Goal: Task Accomplishment & Management: Complete application form

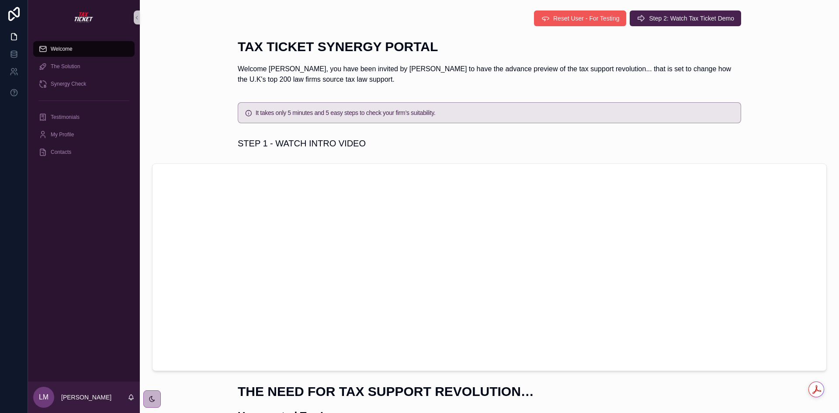
click at [574, 14] on div "Welcome The Solution Synergy Check Testimonials My Profile Contacts LM Laura Ma…" at bounding box center [433, 206] width 811 height 413
click at [575, 17] on span "Reset User - For Testing" at bounding box center [586, 18] width 66 height 9
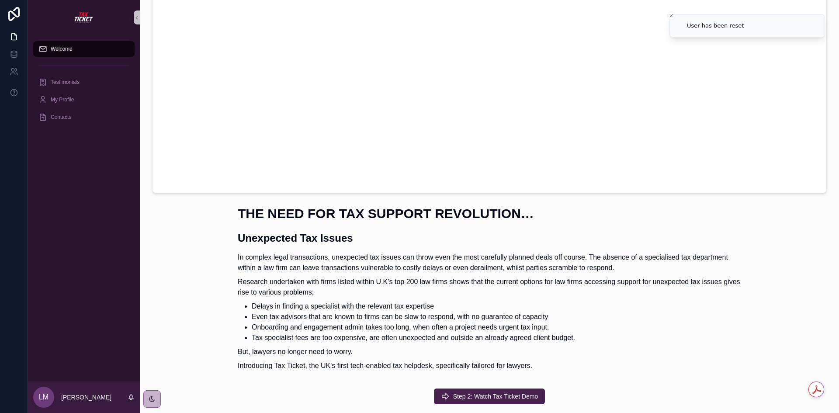
scroll to position [243, 0]
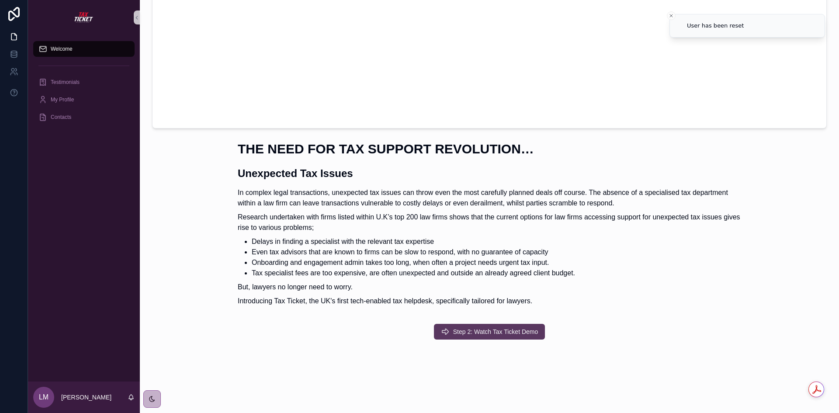
click at [486, 332] on span "Step 2: Watch Tax Ticket Demo" at bounding box center [495, 331] width 85 height 9
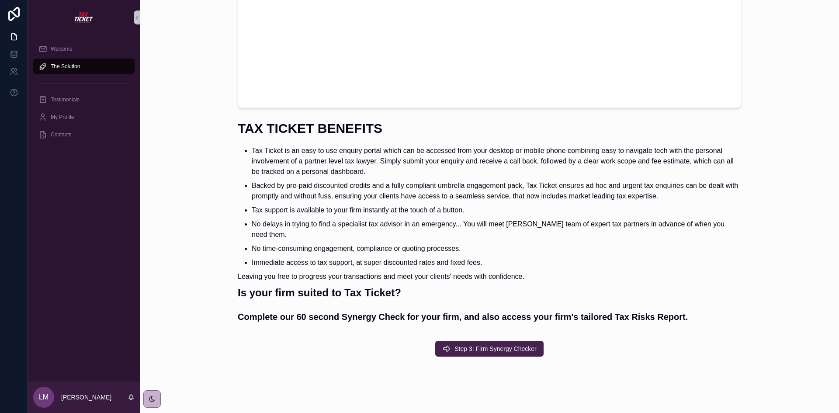
scroll to position [198, 0]
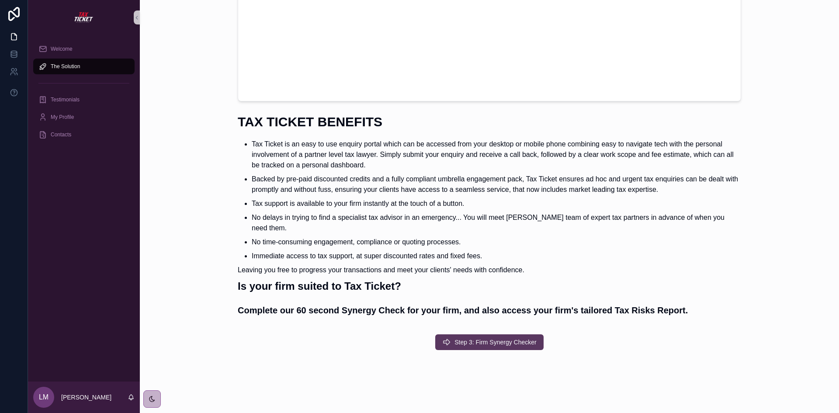
click at [473, 337] on button "Step 3: Firm Synergy Checker" at bounding box center [489, 342] width 108 height 16
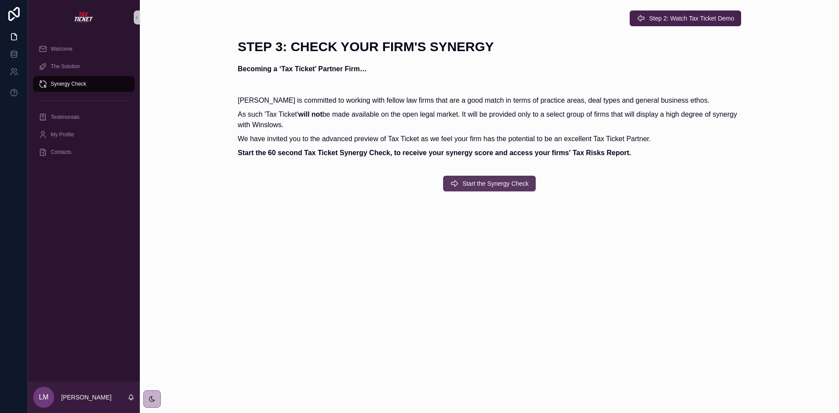
click at [473, 185] on span "Start the Synergy Check" at bounding box center [495, 183] width 66 height 9
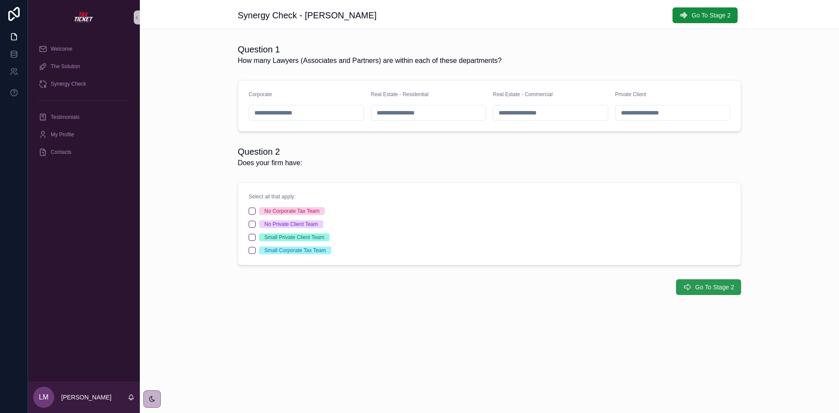
click at [705, 286] on span "Go To Stage 2" at bounding box center [714, 287] width 39 height 9
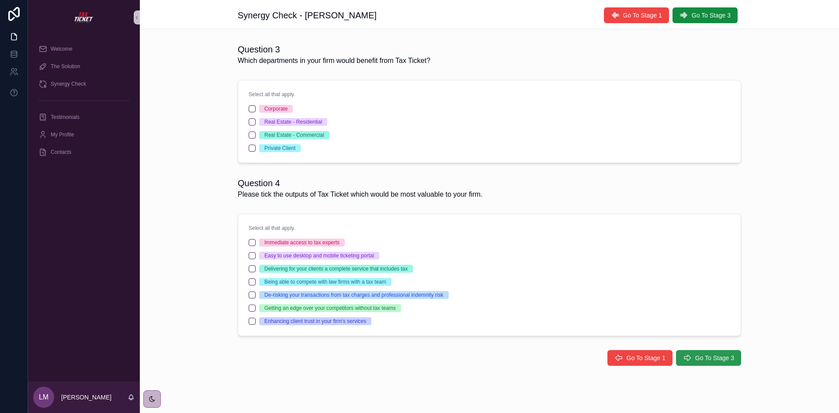
click at [704, 357] on span "Go To Stage 3" at bounding box center [714, 358] width 39 height 9
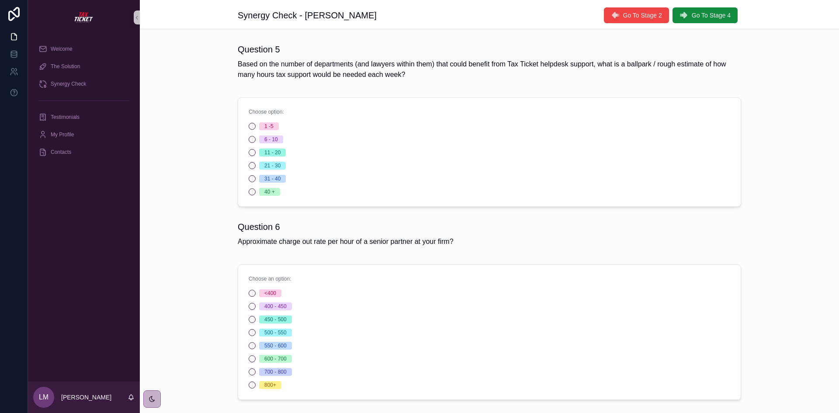
scroll to position [76, 0]
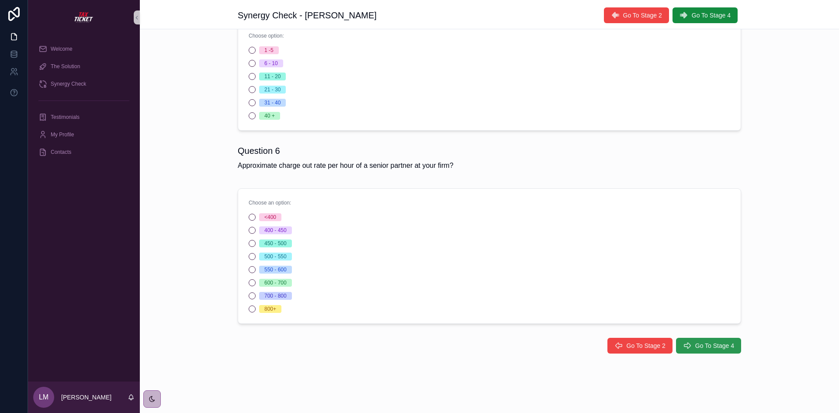
click at [700, 343] on span "Go To Stage 4" at bounding box center [714, 345] width 39 height 9
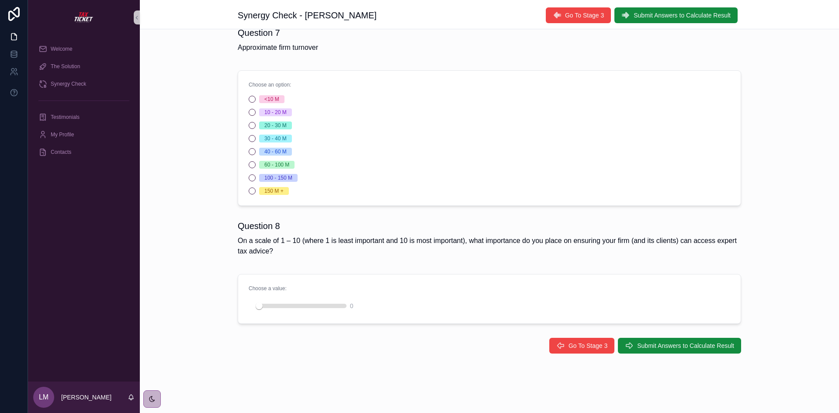
click at [700, 343] on span "Submit Answers to Calculate Result" at bounding box center [685, 345] width 97 height 9
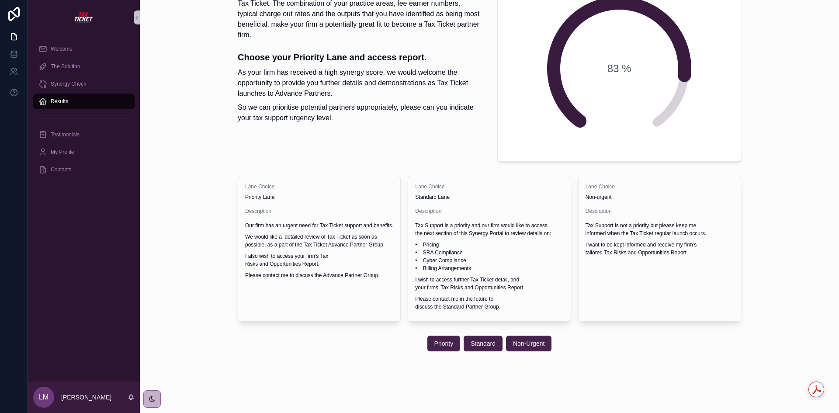
scroll to position [165, 0]
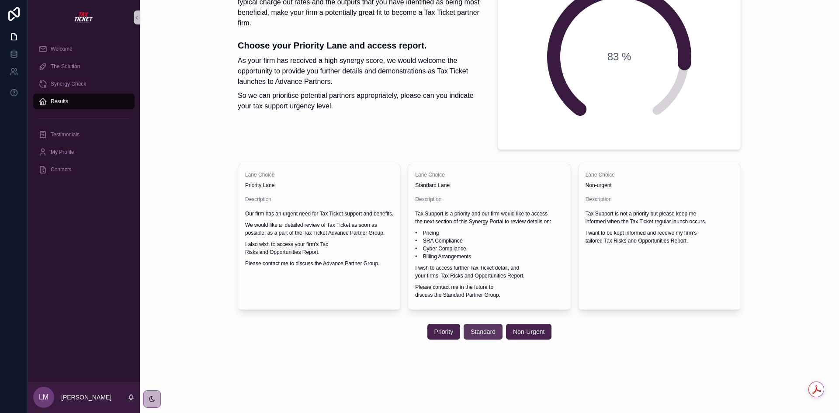
click at [475, 332] on span "Standard" at bounding box center [483, 331] width 25 height 9
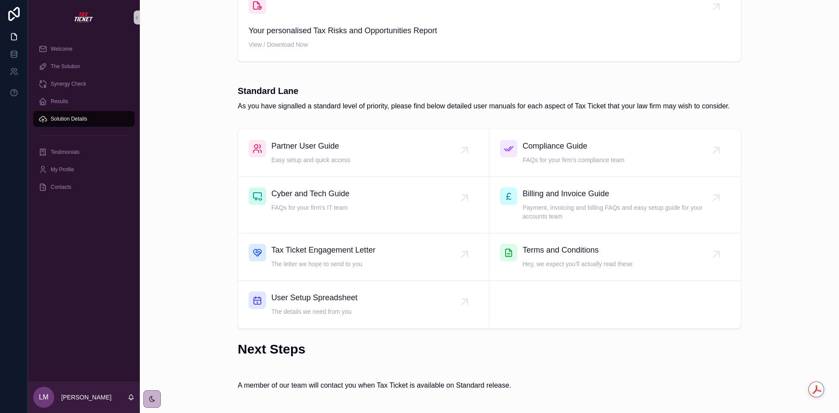
scroll to position [619, 0]
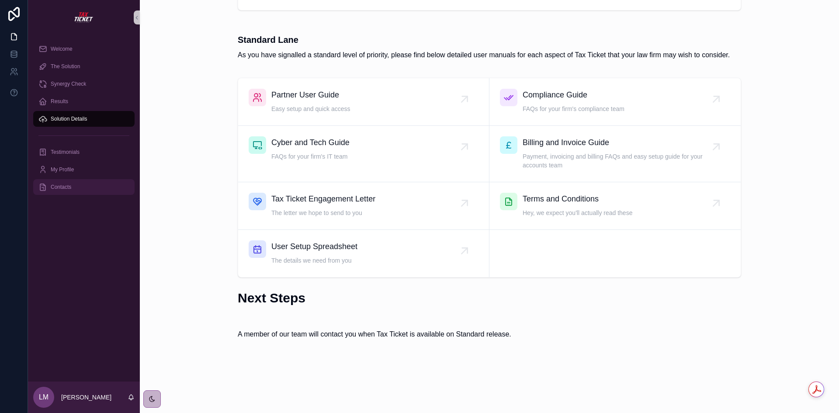
click at [49, 188] on div "Contacts" at bounding box center [83, 187] width 91 height 14
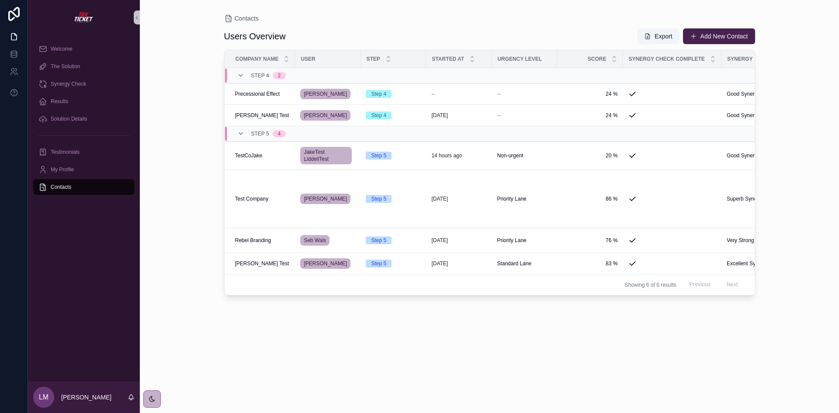
click at [692, 34] on span "scrollable content" at bounding box center [693, 36] width 7 height 7
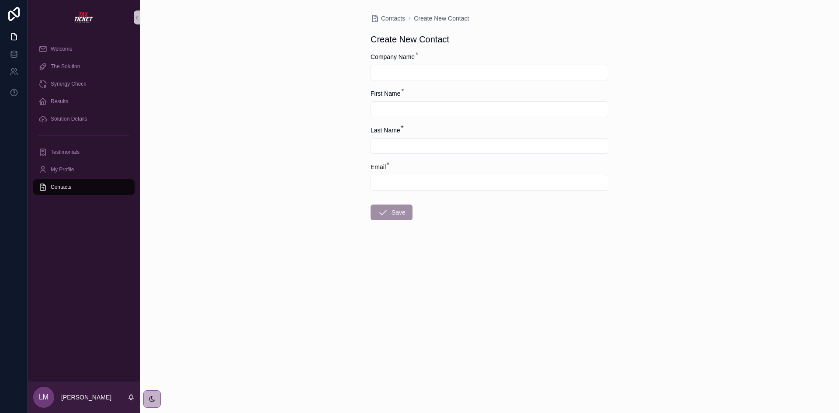
click at [417, 72] on input "scrollable content" at bounding box center [489, 72] width 237 height 12
click at [438, 73] on input "scrollable content" at bounding box center [489, 72] width 237 height 12
type input "**********"
click at [390, 114] on input "scrollable content" at bounding box center [489, 109] width 237 height 12
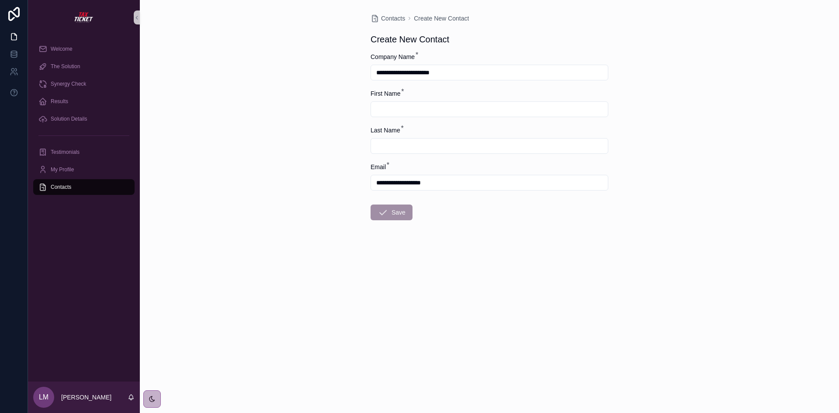
type input "*****"
type input "**********"
drag, startPoint x: 442, startPoint y: 181, endPoint x: 336, endPoint y: 180, distance: 105.8
click at [336, 180] on div "**********" at bounding box center [489, 206] width 699 height 413
type input "**********"
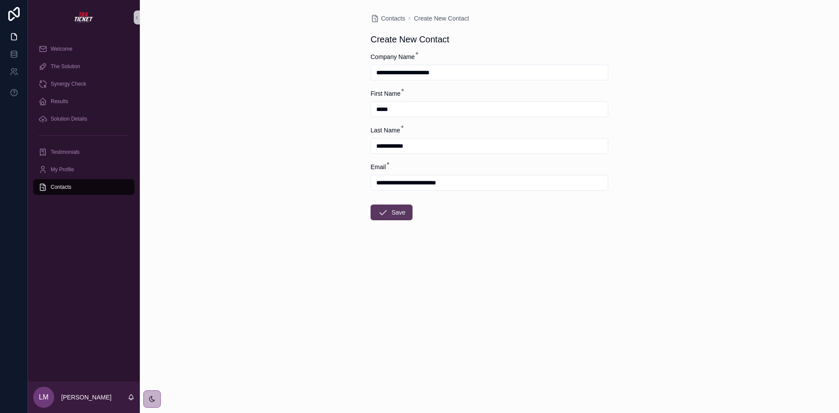
click at [400, 217] on button "Save" at bounding box center [392, 213] width 42 height 16
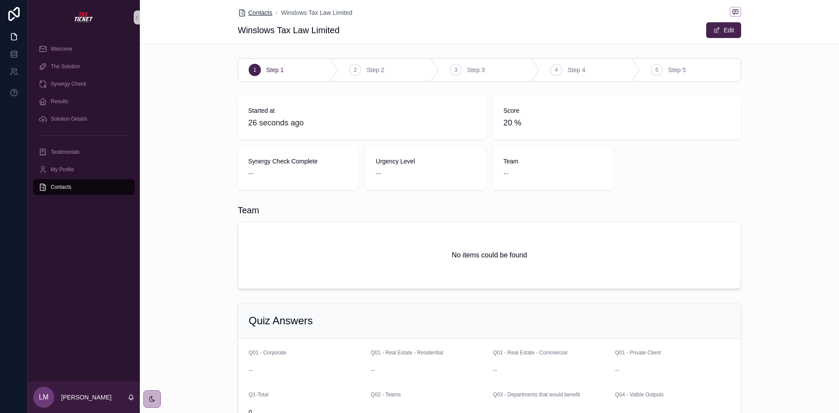
click at [259, 13] on span "Contacts" at bounding box center [260, 12] width 24 height 9
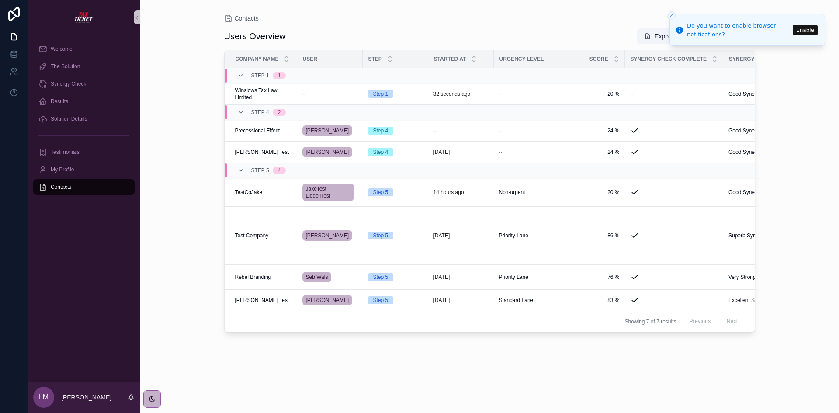
click at [672, 17] on icon "Close toast" at bounding box center [671, 15] width 5 height 5
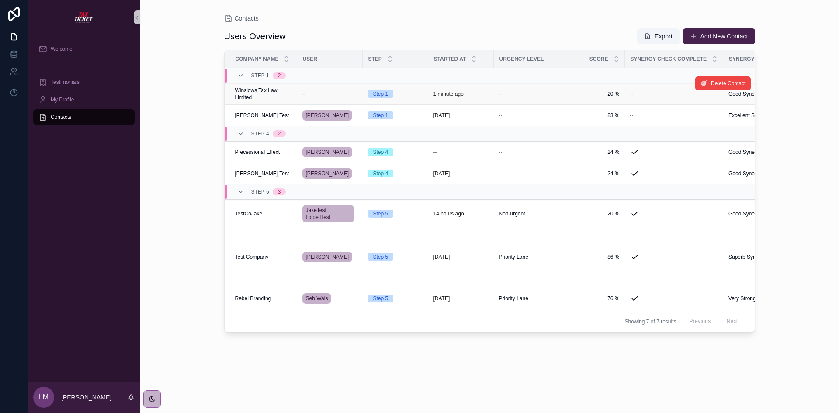
click at [354, 91] on div "--" at bounding box center [329, 93] width 55 height 7
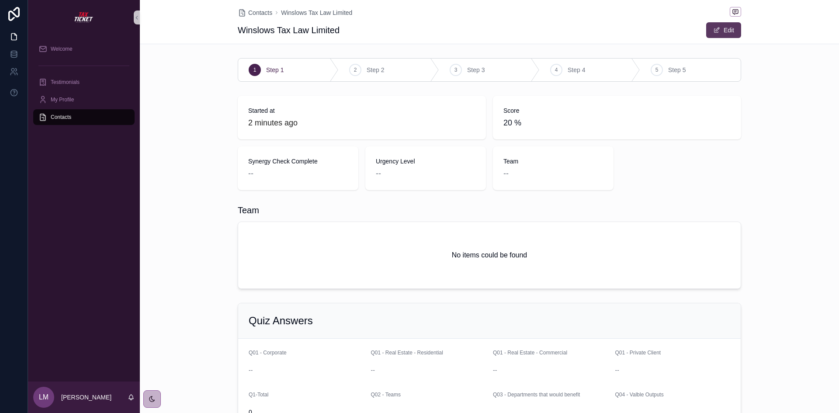
click at [713, 26] on button "Edit" at bounding box center [723, 30] width 35 height 16
click at [710, 28] on span "scrollable content" at bounding box center [712, 30] width 7 height 7
click at [254, 9] on span "Contacts" at bounding box center [260, 12] width 24 height 9
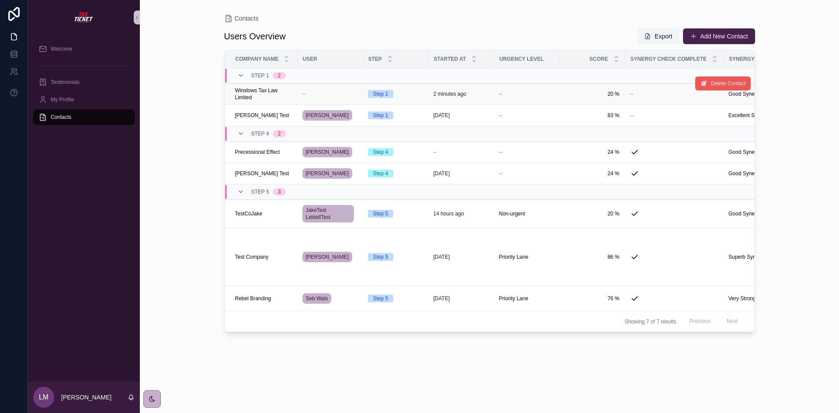
click at [713, 85] on span "Delete Contact" at bounding box center [728, 83] width 35 height 7
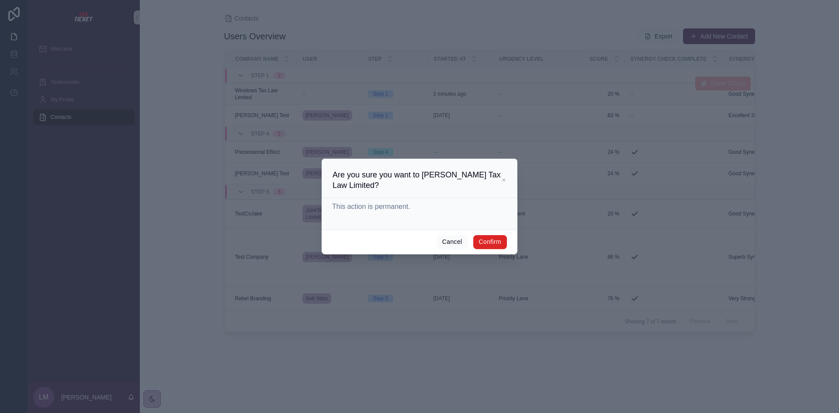
click at [498, 240] on button "Confirm" at bounding box center [490, 242] width 34 height 14
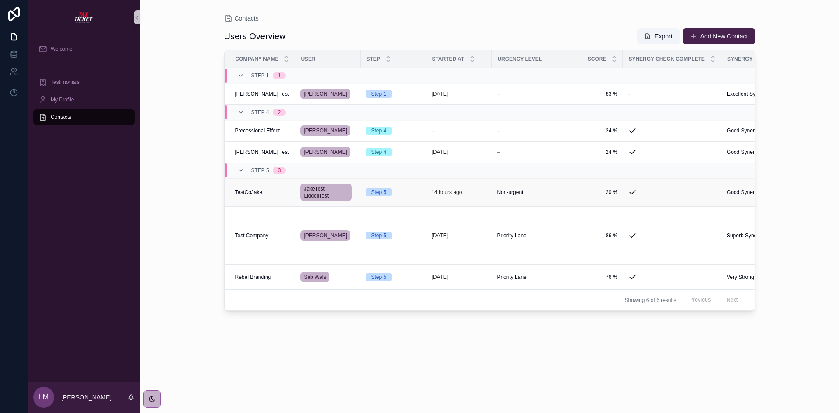
click at [320, 199] on span "JakeTest LiddellTest" at bounding box center [326, 192] width 45 height 14
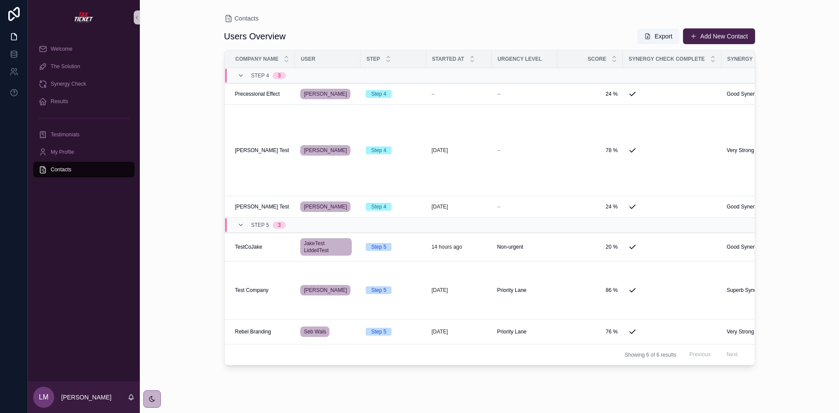
drag, startPoint x: 694, startPoint y: 32, endPoint x: 693, endPoint y: 37, distance: 4.5
click at [694, 32] on button "Add New Contact" at bounding box center [719, 36] width 72 height 16
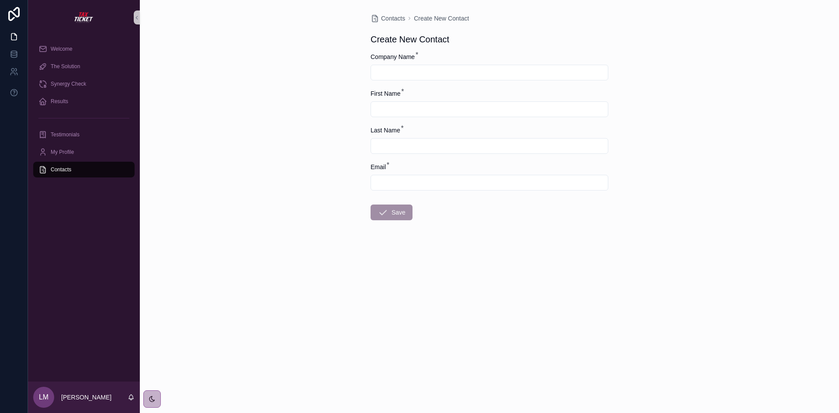
click at [395, 72] on input "scrollable content" at bounding box center [489, 72] width 237 height 12
type input "**********"
type input "*"
type input "*****"
type input "*******"
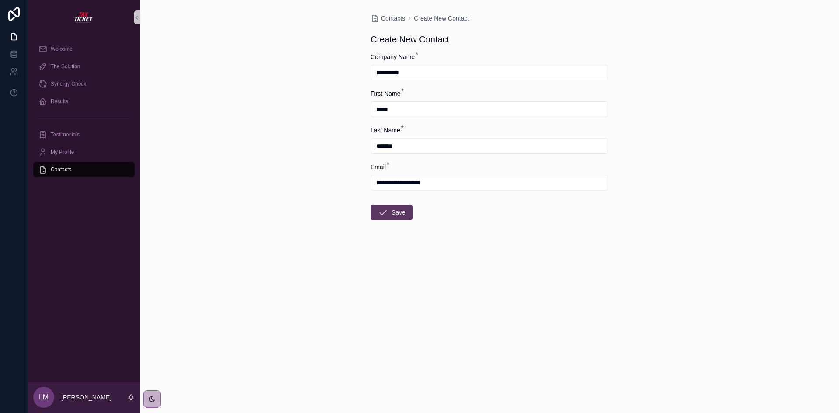
type input "**********"
click at [386, 212] on icon "scrollable content" at bounding box center [383, 212] width 10 height 10
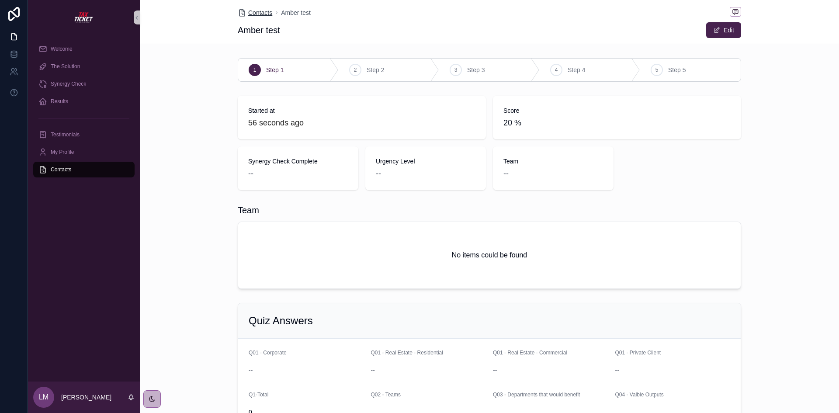
click at [253, 13] on span "Contacts" at bounding box center [260, 12] width 24 height 9
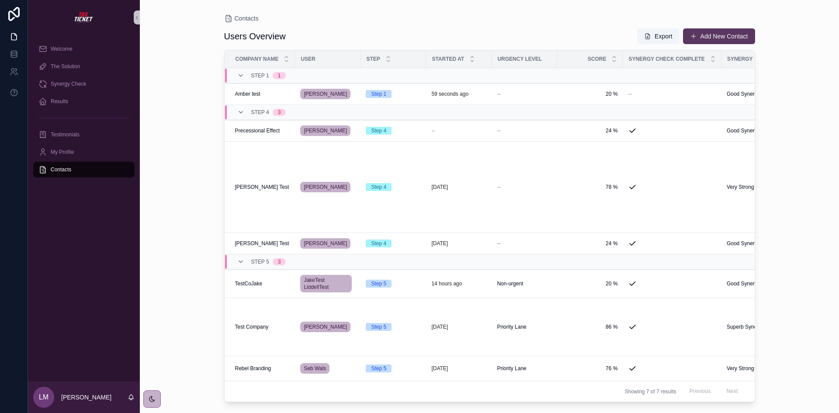
click at [723, 39] on button "Add New Contact" at bounding box center [719, 36] width 72 height 16
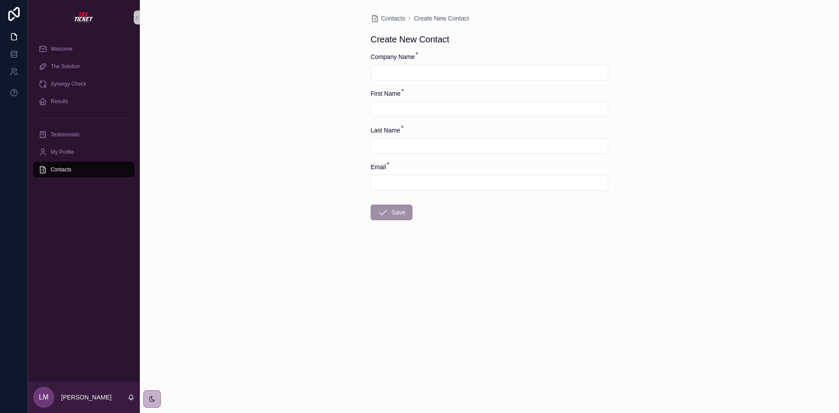
click at [452, 66] on input "scrollable content" at bounding box center [489, 72] width 237 height 12
type input "**********"
type input "*****"
type input "****"
type input "**********"
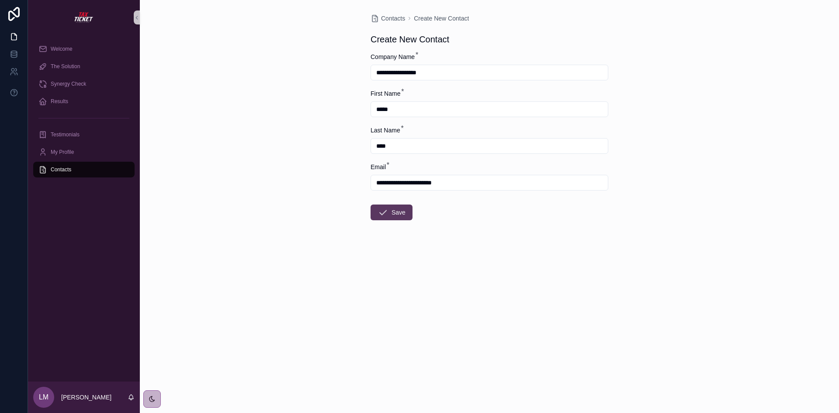
click at [392, 219] on button "Save" at bounding box center [392, 213] width 42 height 16
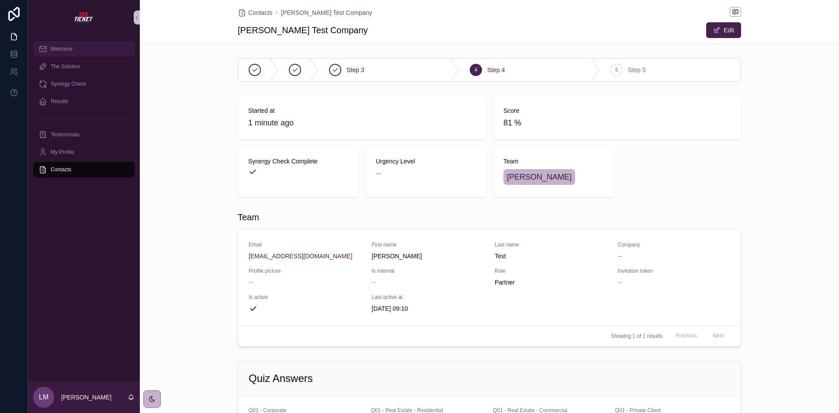
click at [63, 47] on span "Welcome" at bounding box center [62, 48] width 22 height 7
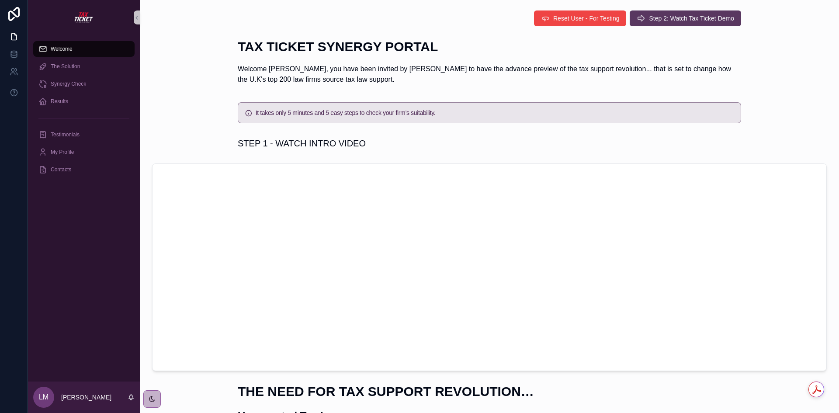
click at [668, 19] on span "Step 2: Watch Tax Ticket Demo" at bounding box center [691, 18] width 85 height 9
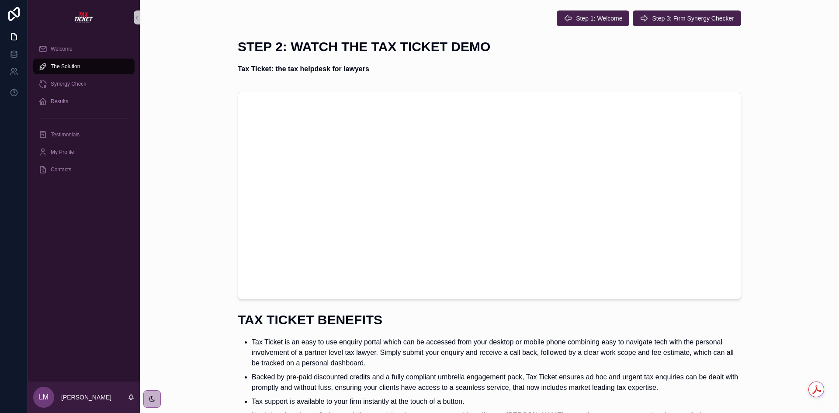
click at [668, 19] on span "Step 3: Firm Synergy Checker" at bounding box center [693, 18] width 82 height 9
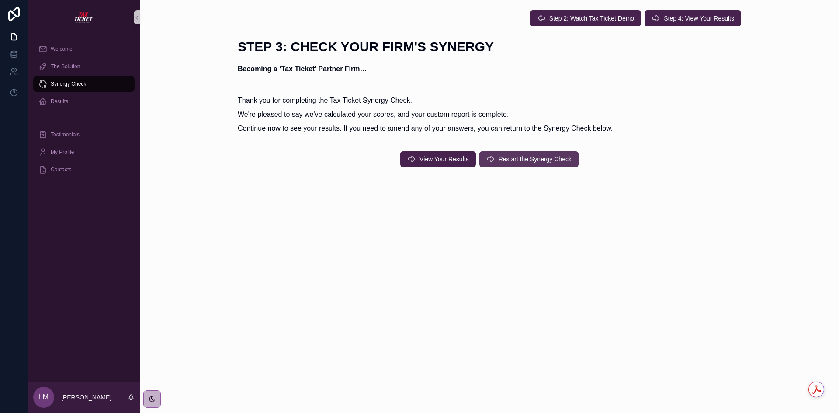
click at [530, 161] on span "Restart the Synergy Check" at bounding box center [535, 159] width 73 height 9
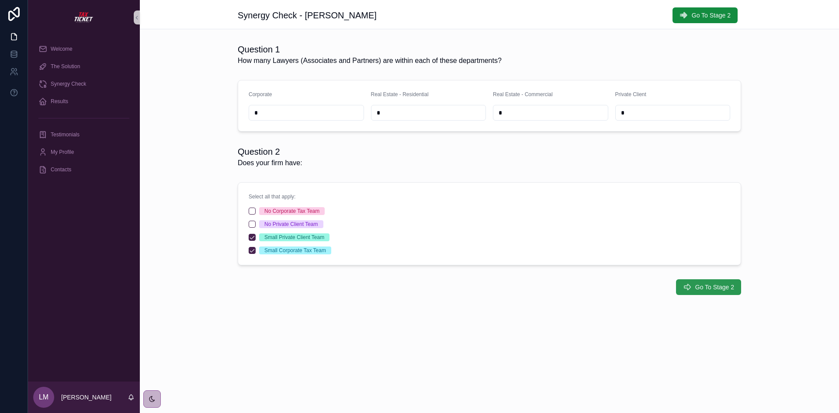
click at [710, 289] on span "Go To Stage 2" at bounding box center [714, 287] width 39 height 9
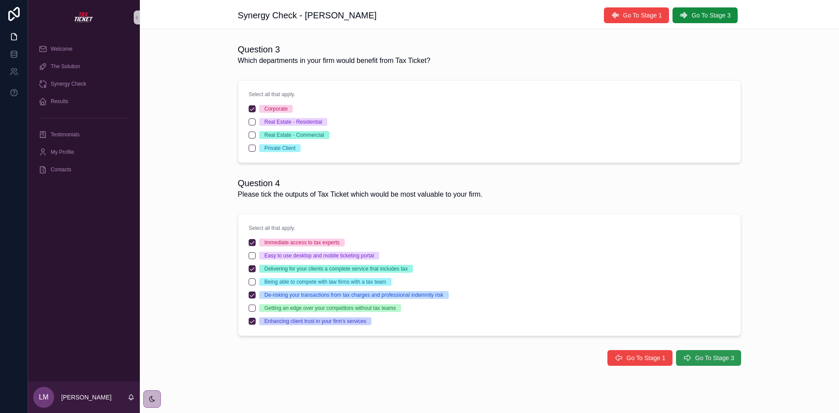
click at [698, 355] on span "Go To Stage 3" at bounding box center [714, 358] width 39 height 9
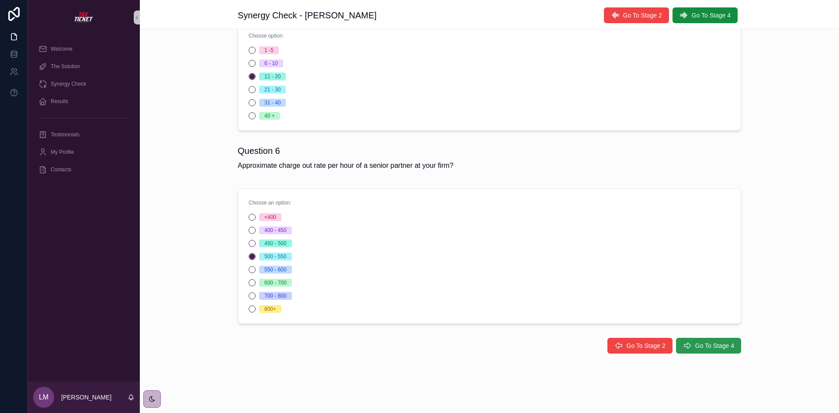
click at [700, 346] on span "Go To Stage 4" at bounding box center [714, 345] width 39 height 9
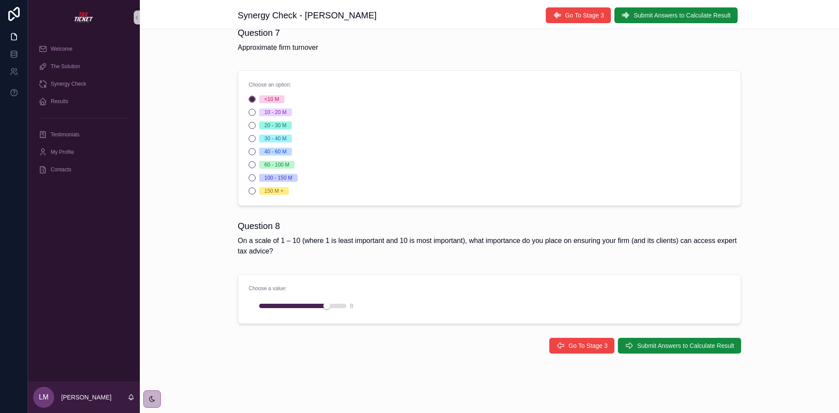
scroll to position [17, 0]
click at [702, 345] on span "Submit Answers to Calculate Result" at bounding box center [685, 345] width 97 height 9
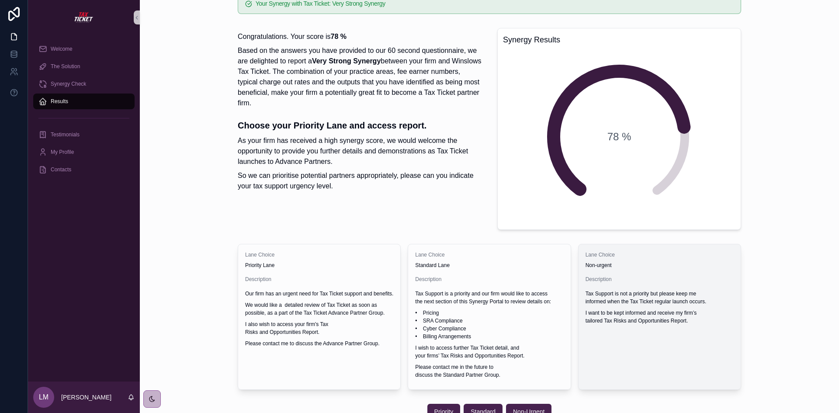
scroll to position [165, 0]
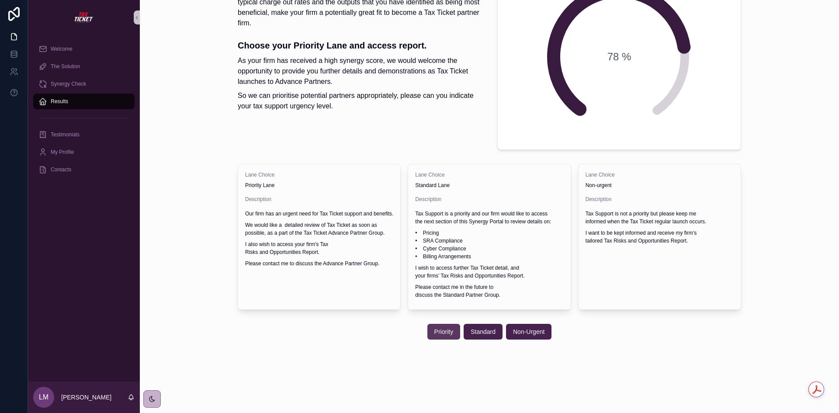
click at [444, 332] on span "Priority" at bounding box center [443, 331] width 19 height 9
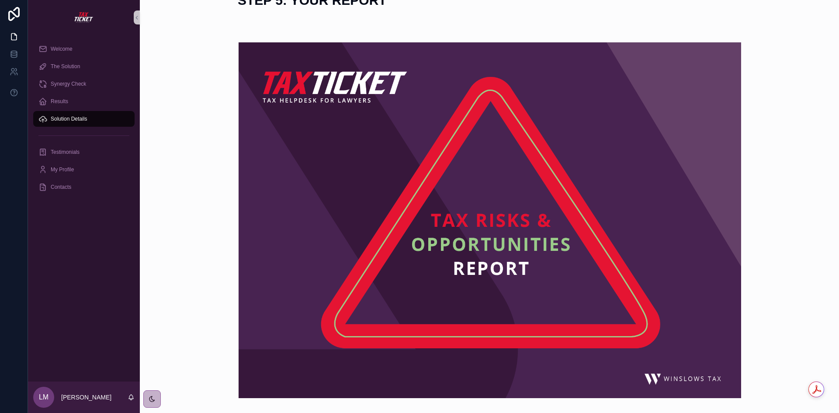
scroll to position [44, 0]
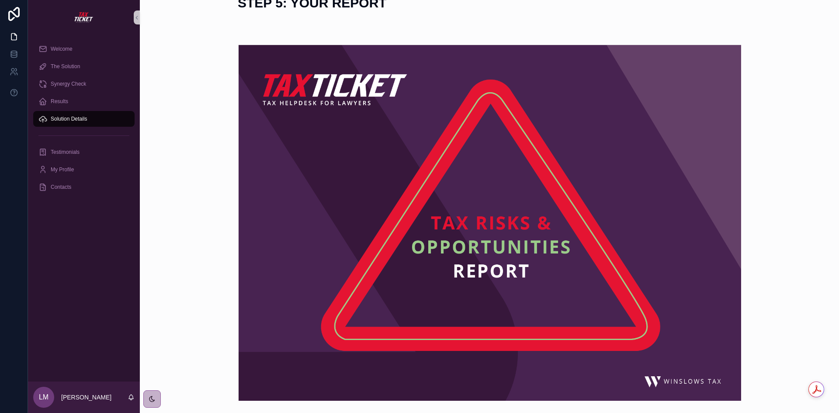
click at [766, 282] on div "scrollable content" at bounding box center [489, 223] width 685 height 384
